Goal: Contribute content

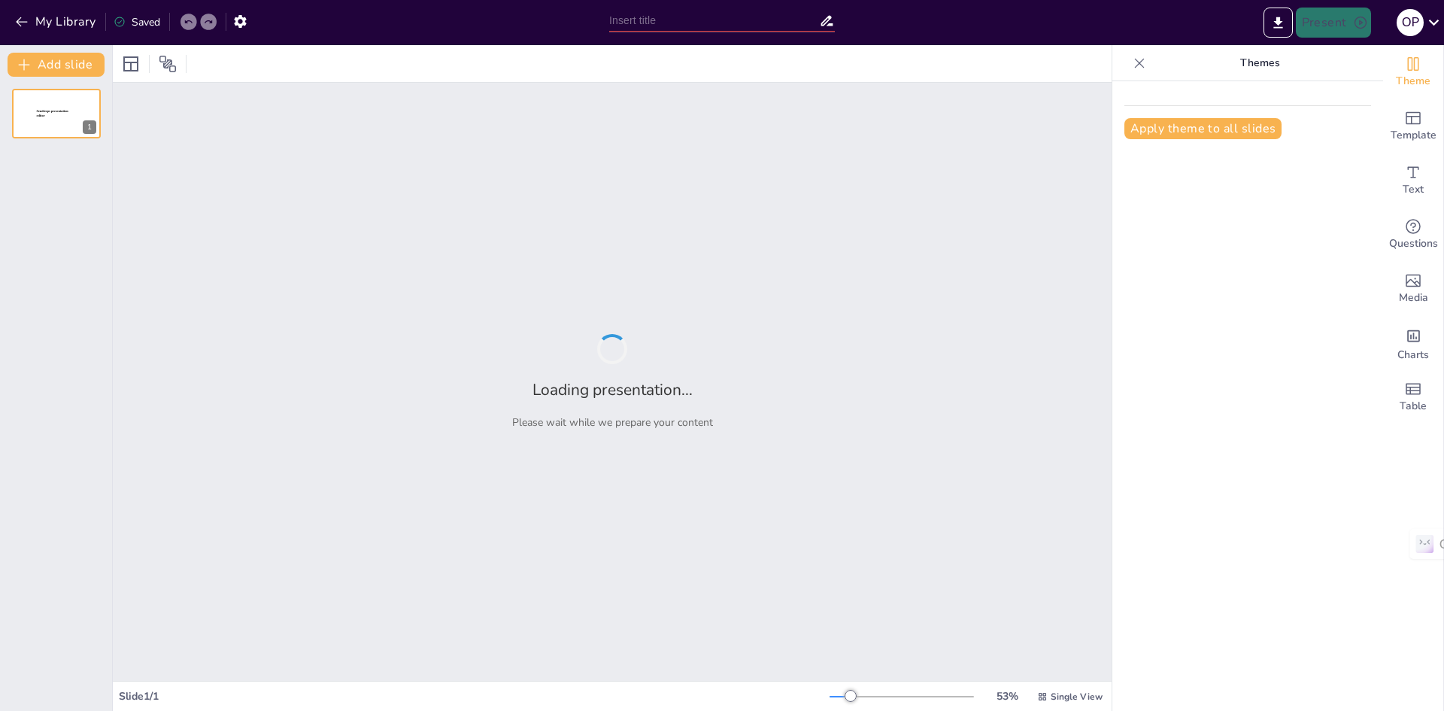
type input "Функціональні блоки в FBD: Від теорії до практики"
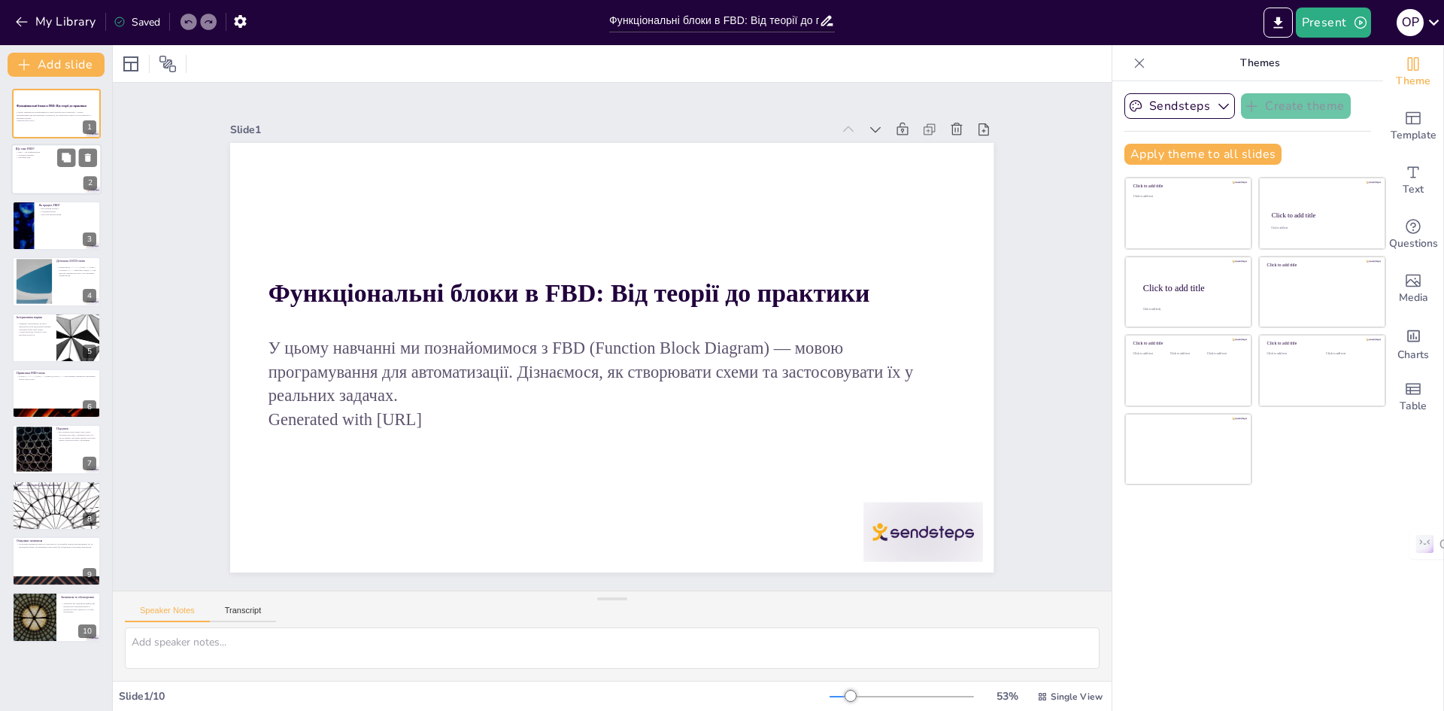
click at [17, 166] on div at bounding box center [56, 169] width 90 height 51
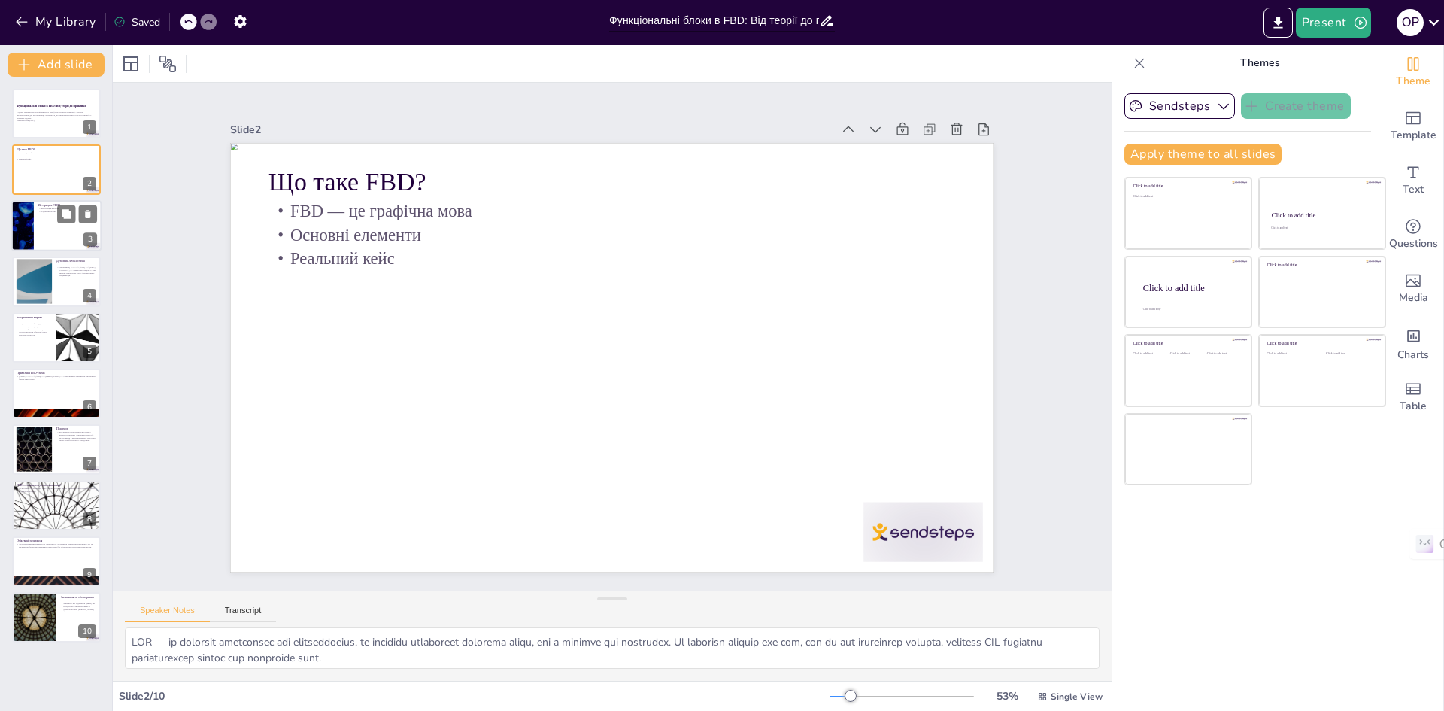
click at [32, 230] on div at bounding box center [22, 225] width 90 height 51
type textarea "Візуалізація є ключовим аспектом FBD, оскільки вона дозволяє легко зрозуміти, я…"
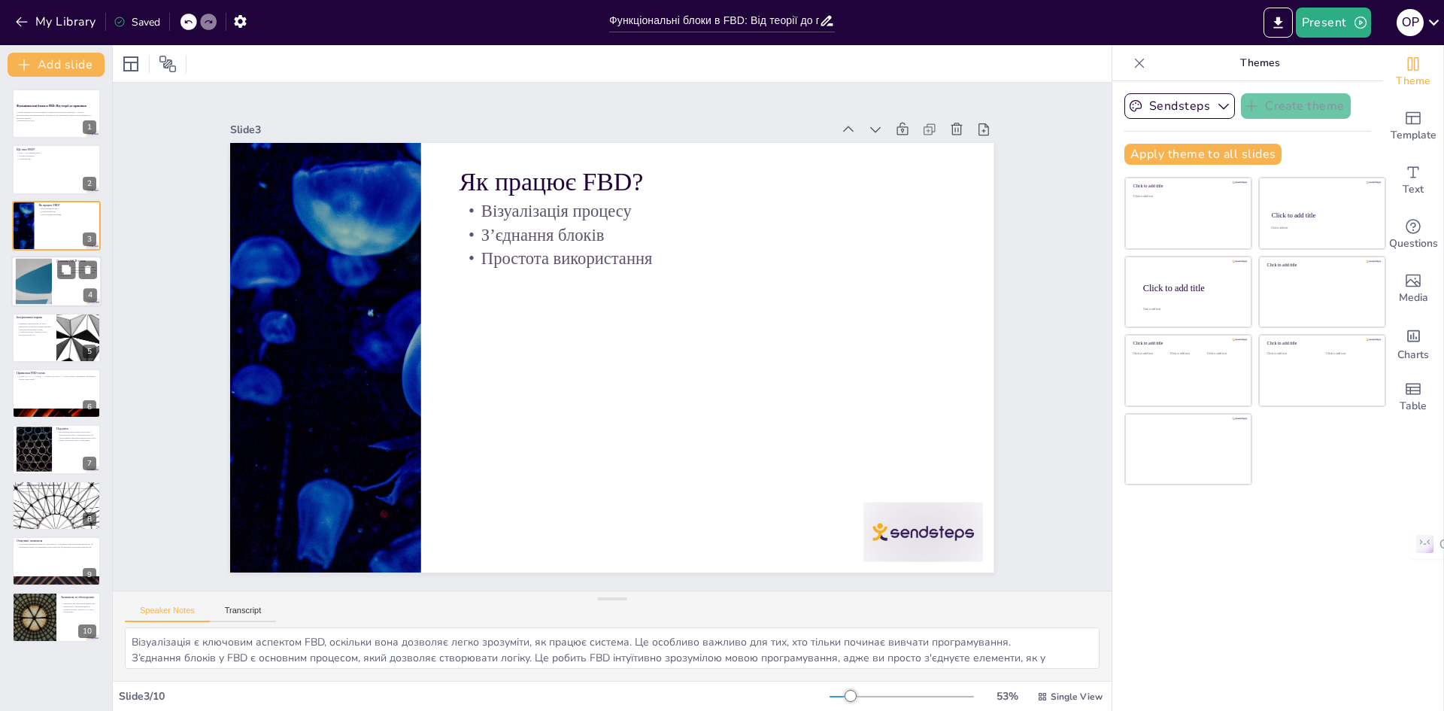
click at [29, 282] on div at bounding box center [33, 282] width 81 height 46
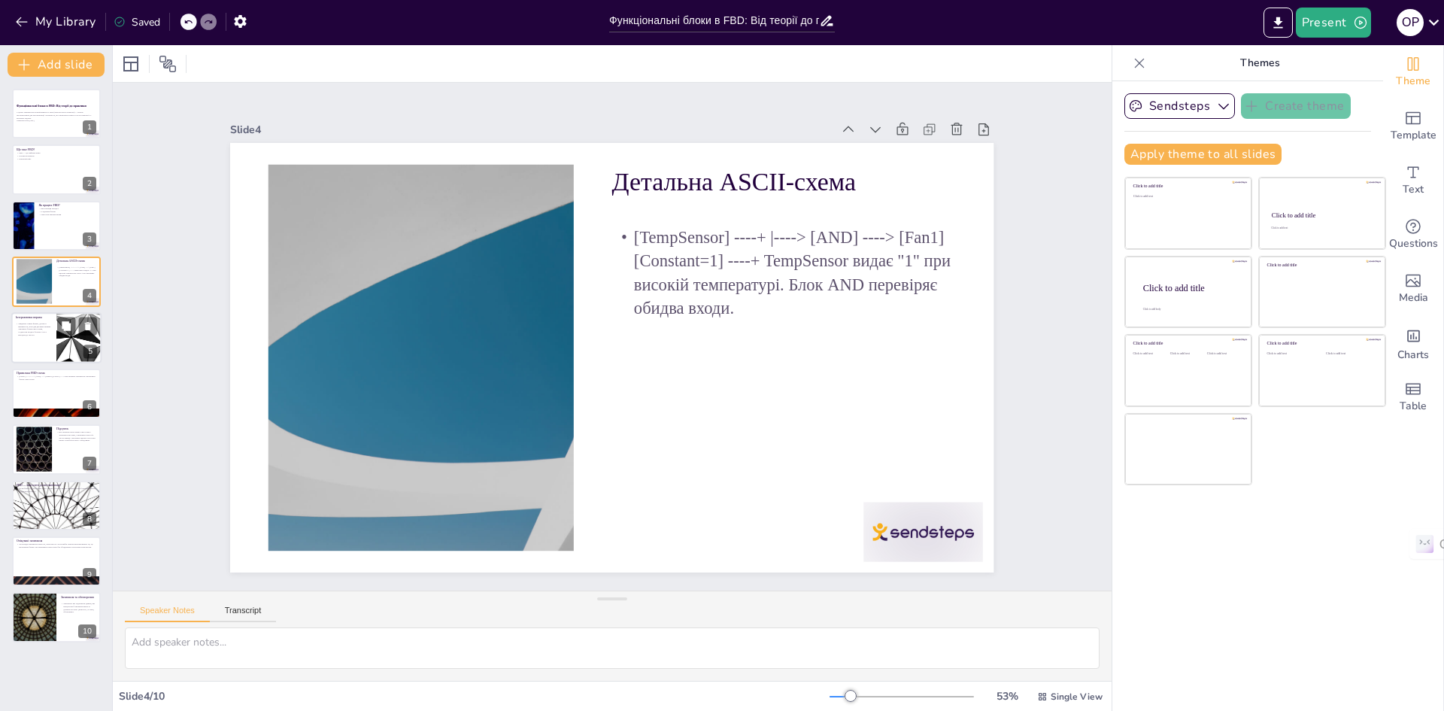
click at [23, 335] on p "Завдання: Уявіть ферму, де насос вмикається, коли два датчики активні. Заповніт…" at bounding box center [34, 329] width 36 height 14
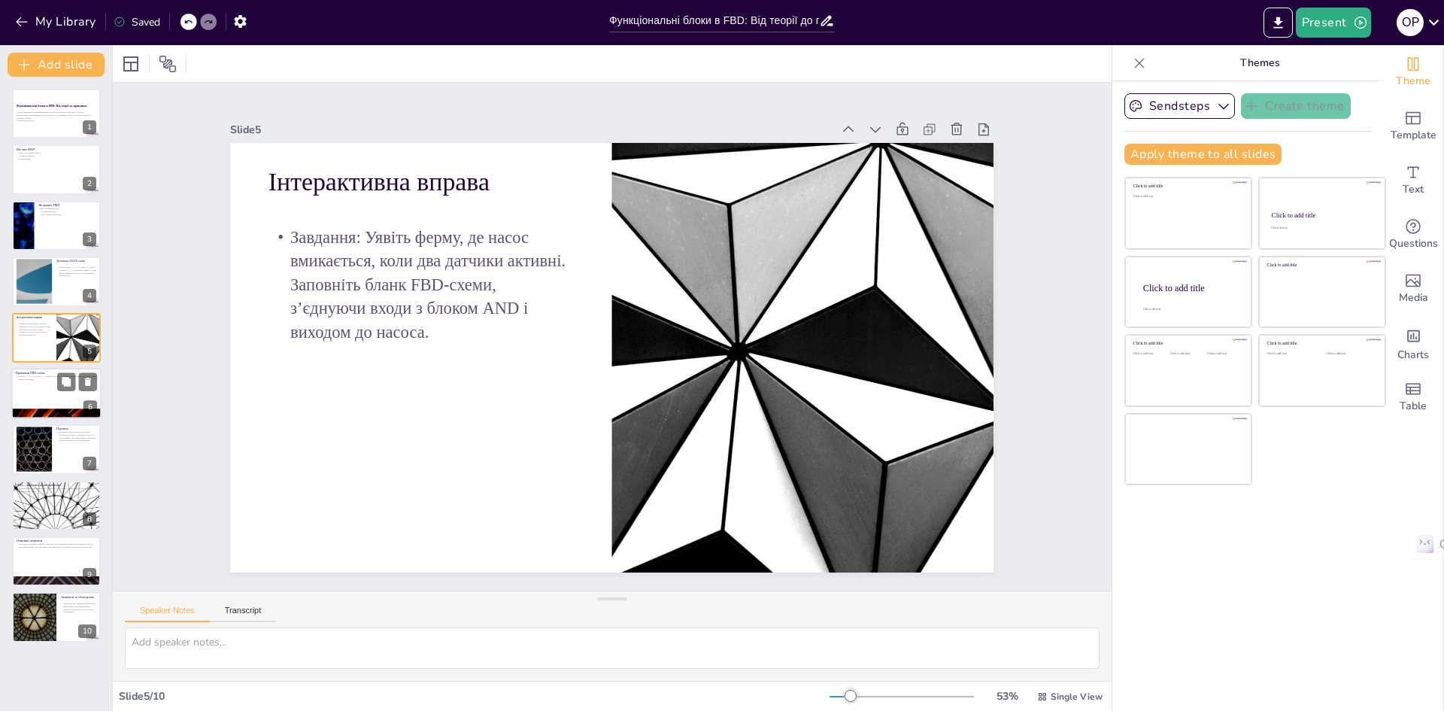
click at [41, 384] on div at bounding box center [56, 393] width 90 height 51
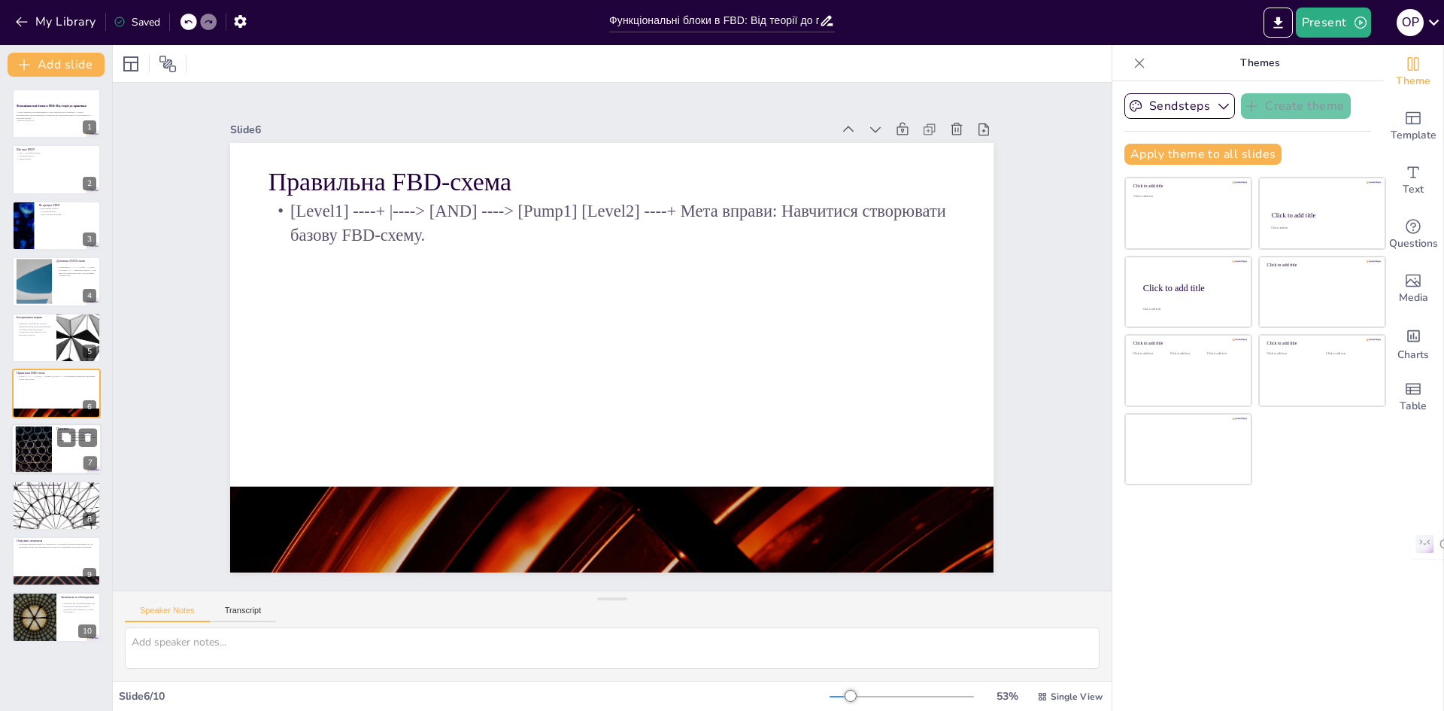
click at [42, 445] on div at bounding box center [33, 450] width 81 height 46
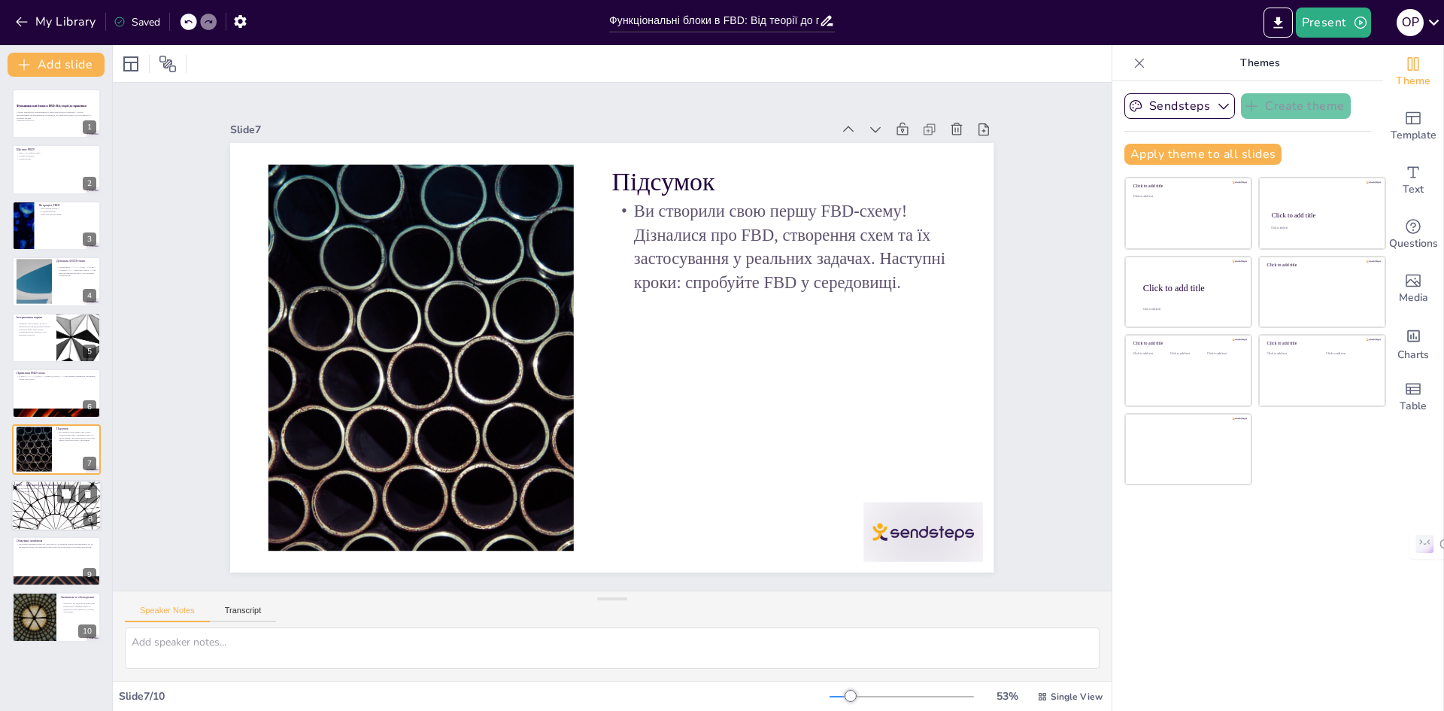
click at [37, 500] on div at bounding box center [56, 505] width 90 height 51
